Goal: Find specific page/section: Find specific page/section

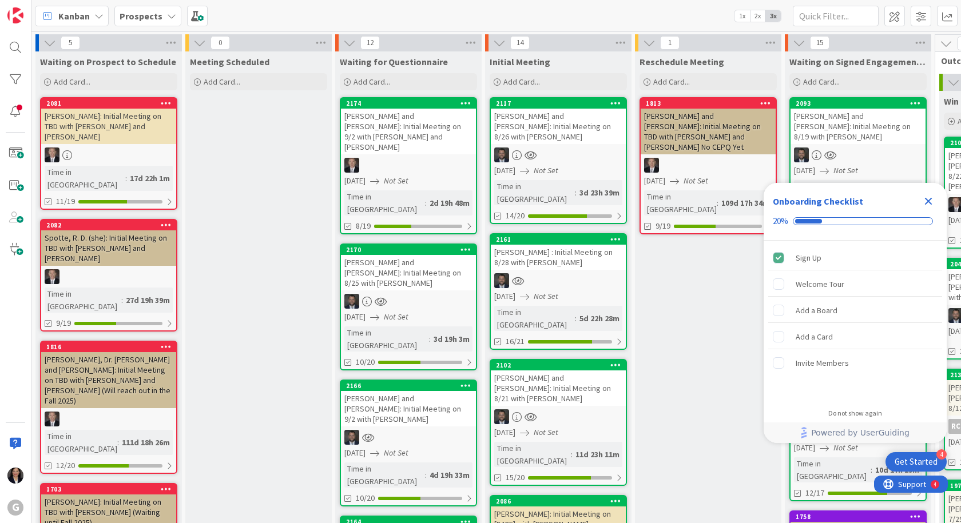
click at [933, 198] on icon "Close Checklist" at bounding box center [929, 201] width 14 height 14
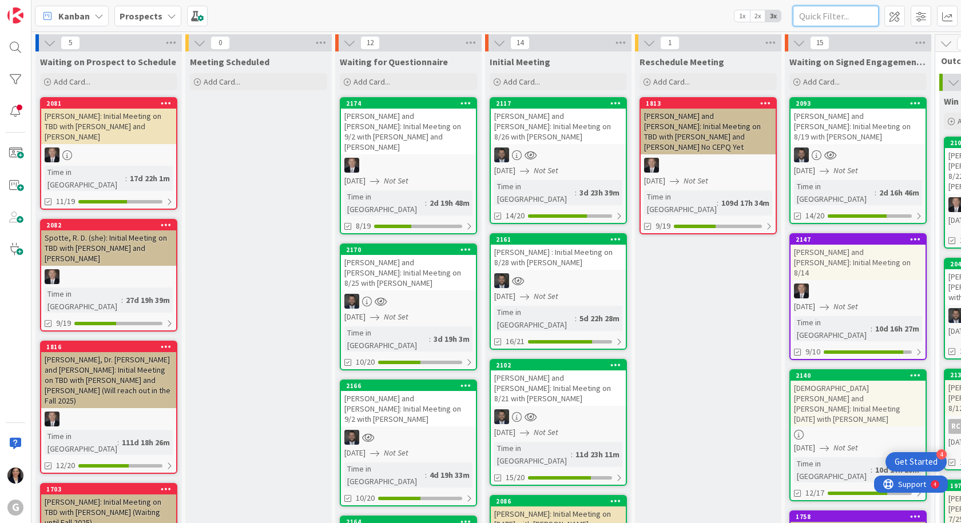
click at [823, 21] on input "text" at bounding box center [836, 16] width 86 height 21
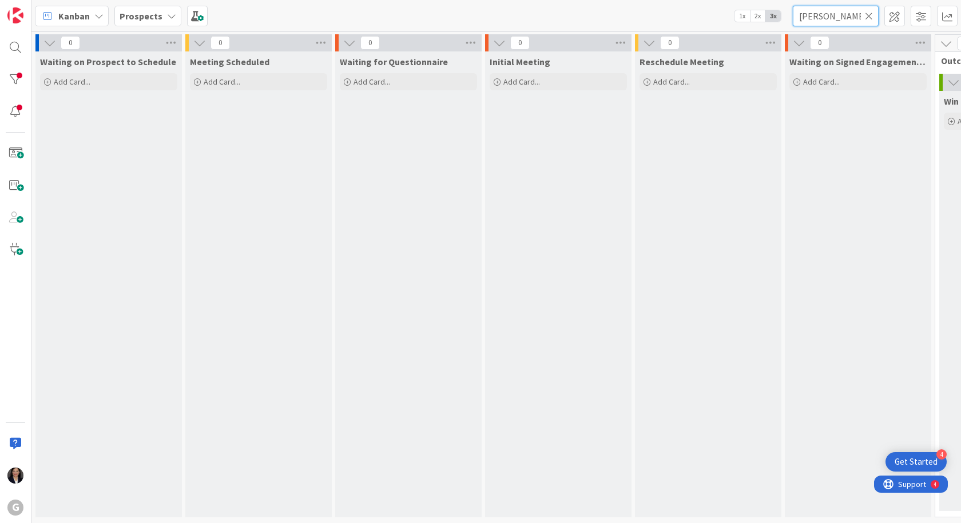
type input "[PERSON_NAME]"
click at [161, 6] on div "Prospects" at bounding box center [147, 16] width 67 height 21
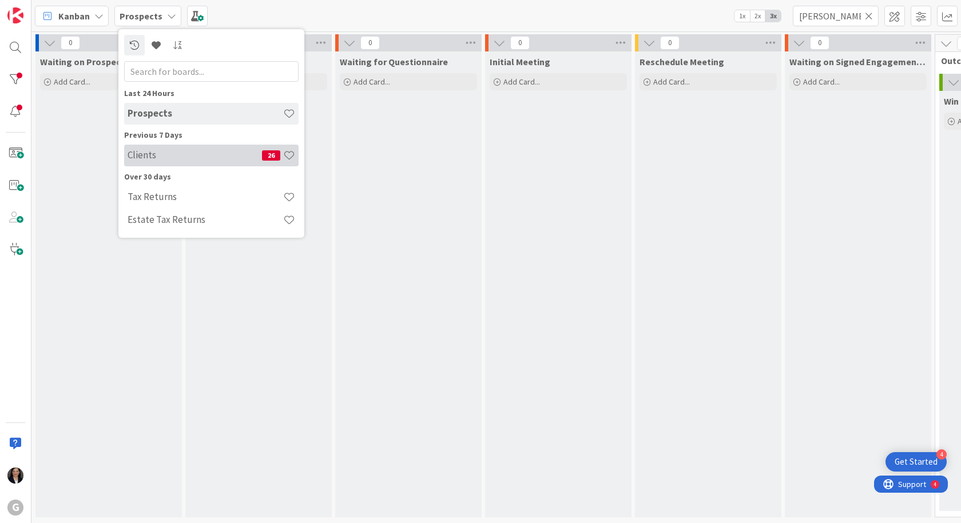
click at [183, 162] on div "Clients 26" at bounding box center [211, 156] width 174 height 22
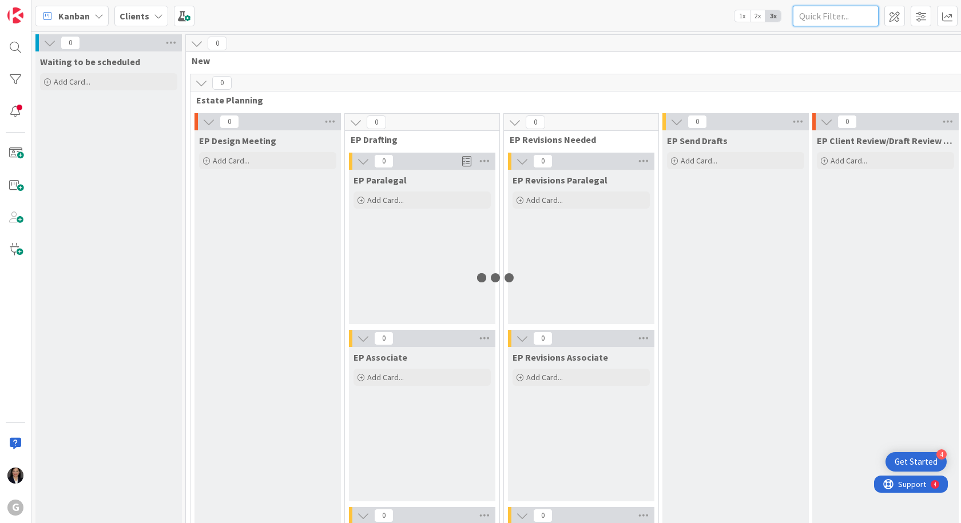
click at [844, 18] on input "text" at bounding box center [836, 16] width 86 height 21
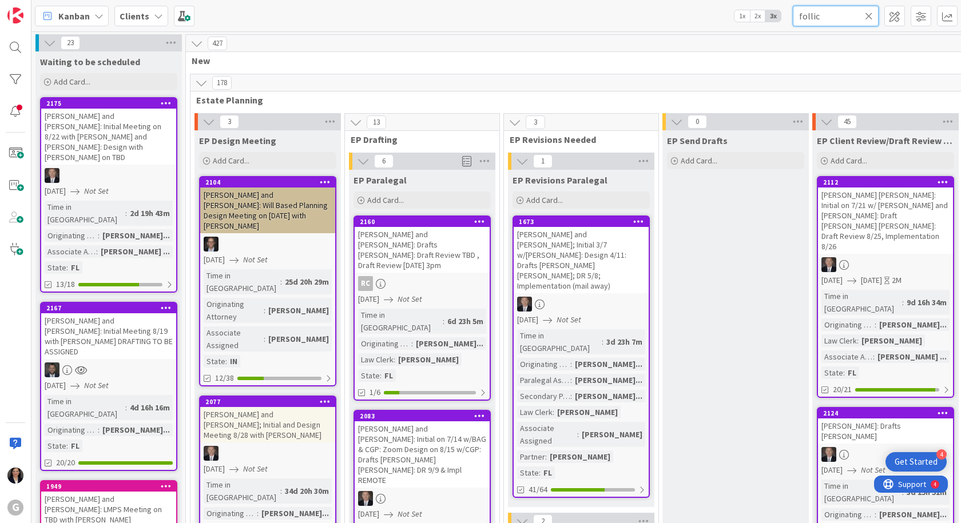
type input "[PERSON_NAME]"
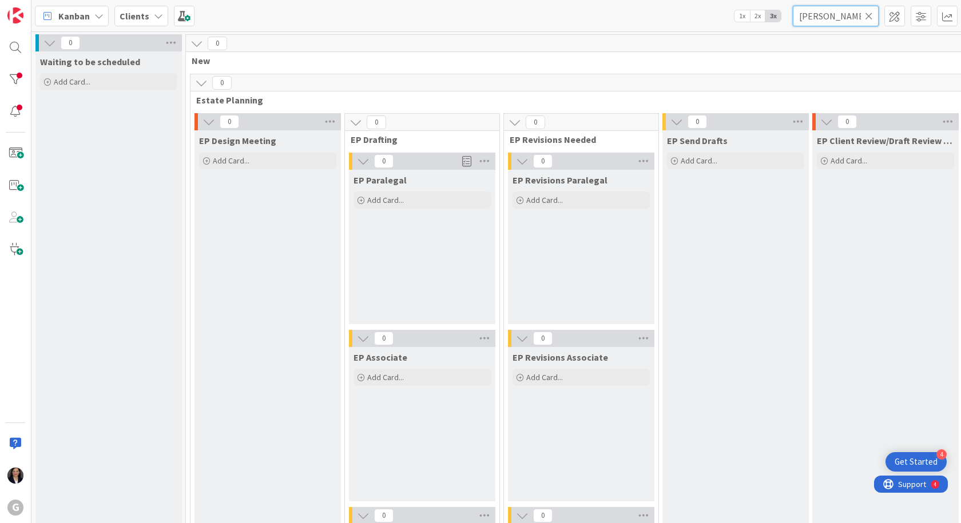
drag, startPoint x: 838, startPoint y: 16, endPoint x: 764, endPoint y: 18, distance: 73.8
click at [764, 18] on div "Kanban Clients 1x 2x 3x [PERSON_NAME]" at bounding box center [496, 15] width 930 height 31
